Goal: Transaction & Acquisition: Purchase product/service

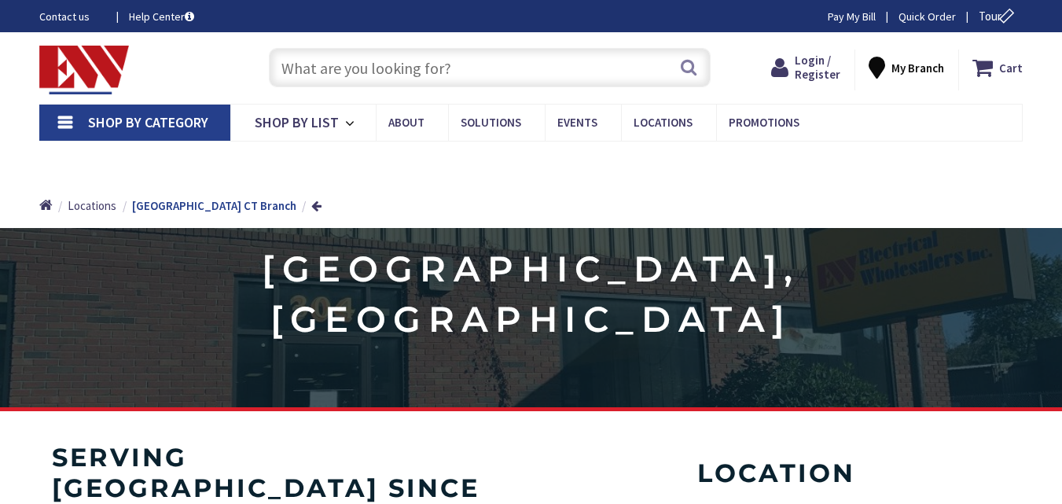
click at [415, 71] on input "text" at bounding box center [490, 67] width 442 height 39
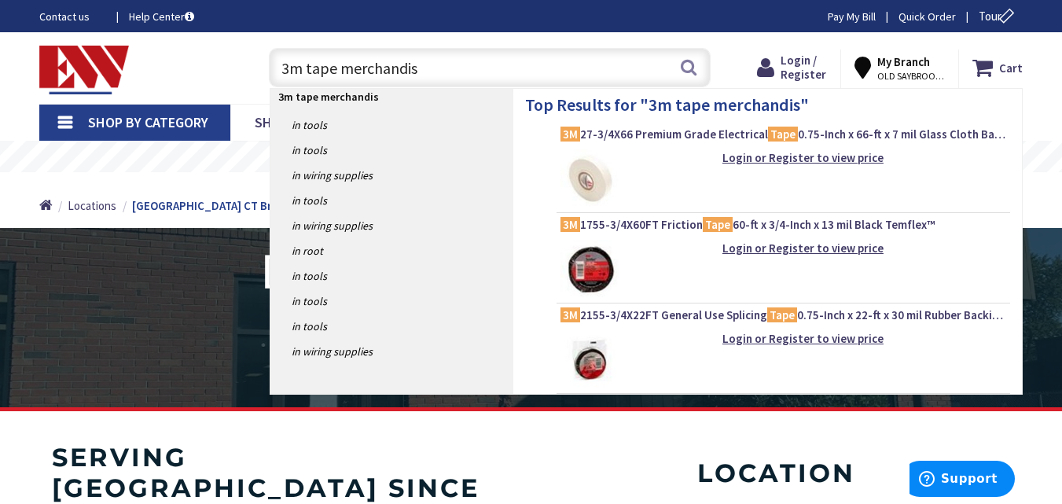
type input "3m tape merchandisr"
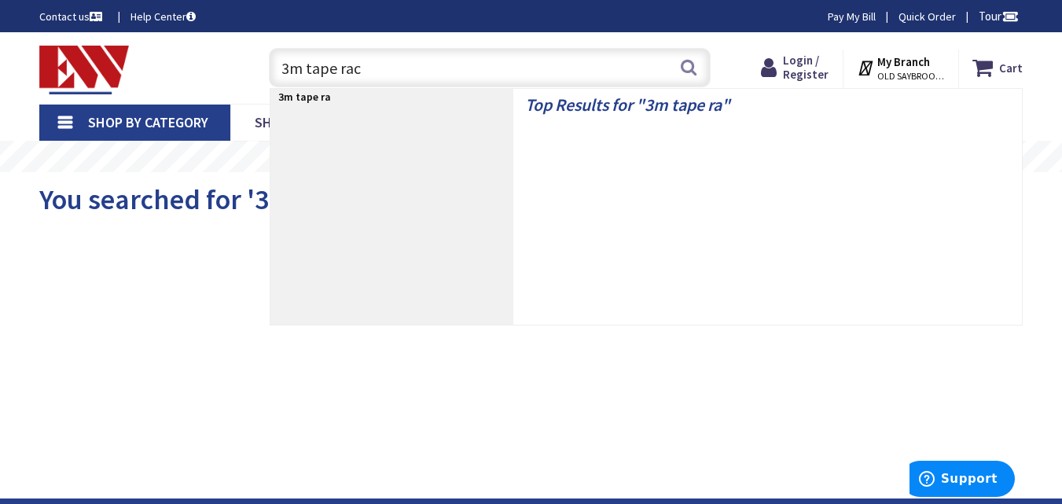
type input "3m tape rack"
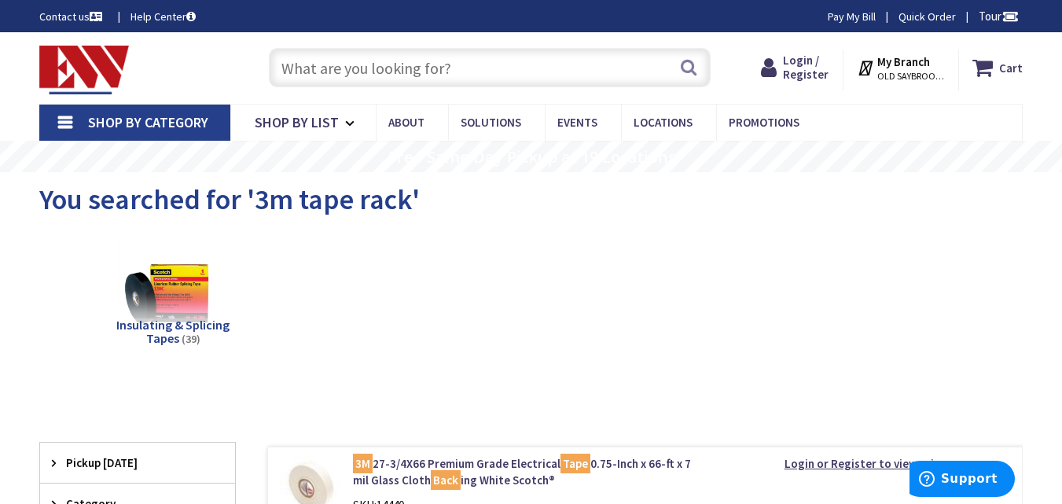
click at [293, 60] on input "text" at bounding box center [490, 67] width 442 height 39
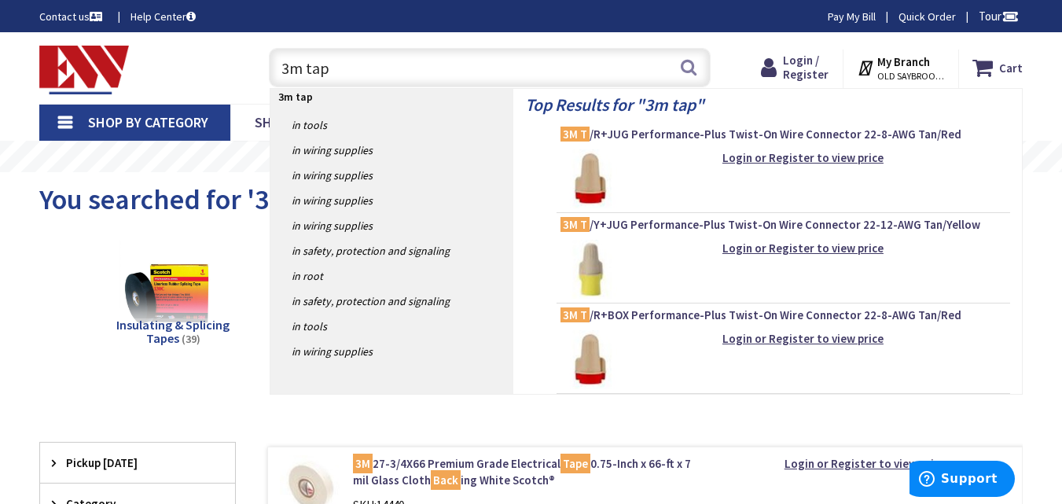
type input "3m tape"
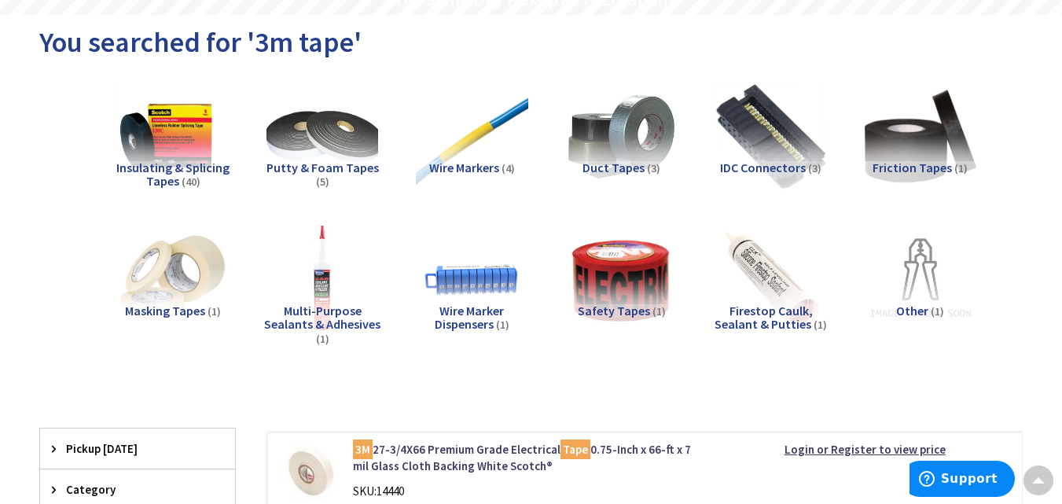
click at [178, 149] on img at bounding box center [173, 136] width 123 height 123
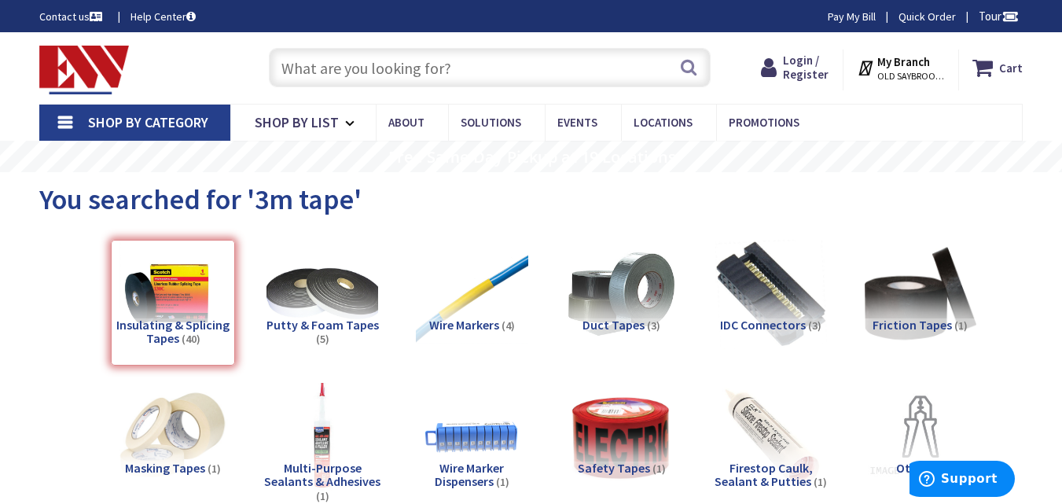
click at [214, 304] on div "Insulating & Splicing Tapes (40)" at bounding box center [173, 303] width 124 height 126
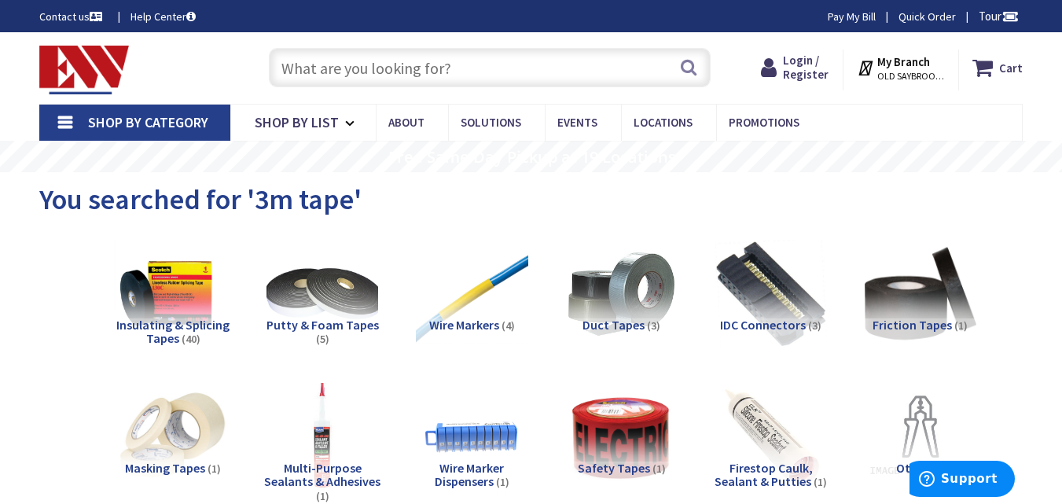
click at [178, 313] on img at bounding box center [173, 293] width 123 height 123
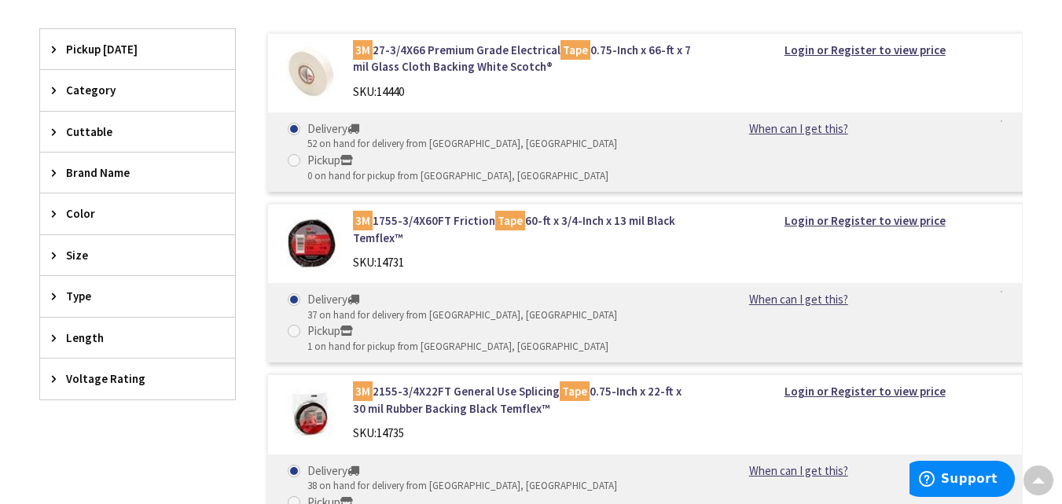
scroll to position [164, 0]
